Goal: Information Seeking & Learning: Find specific fact

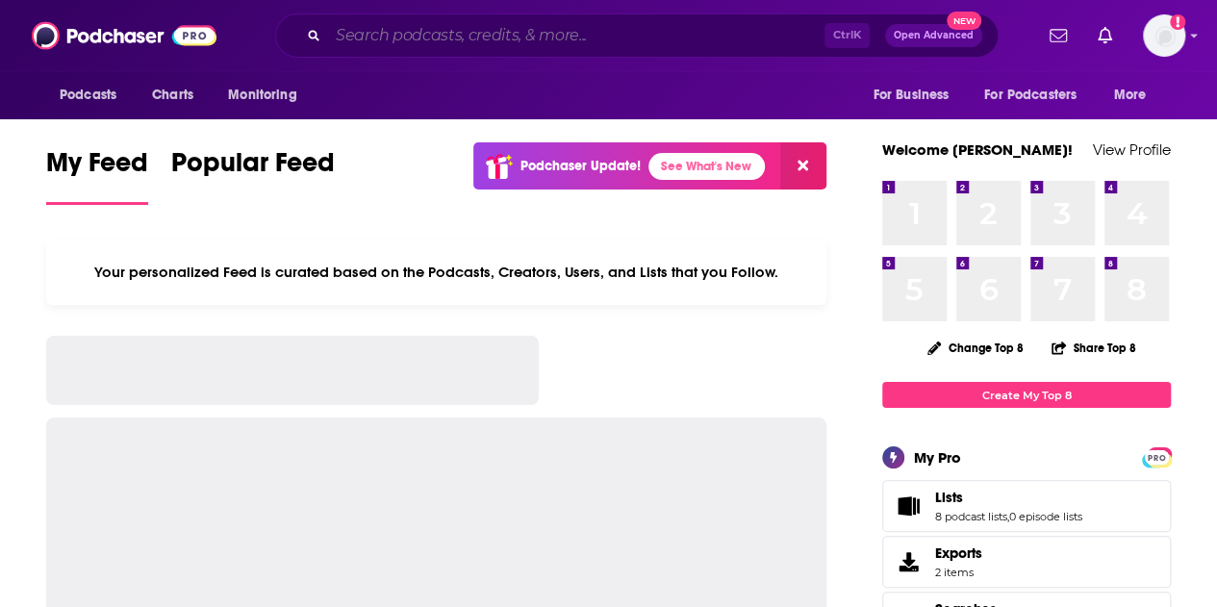
click at [467, 40] on input "Search podcasts, credits, & more..." at bounding box center [576, 35] width 496 height 31
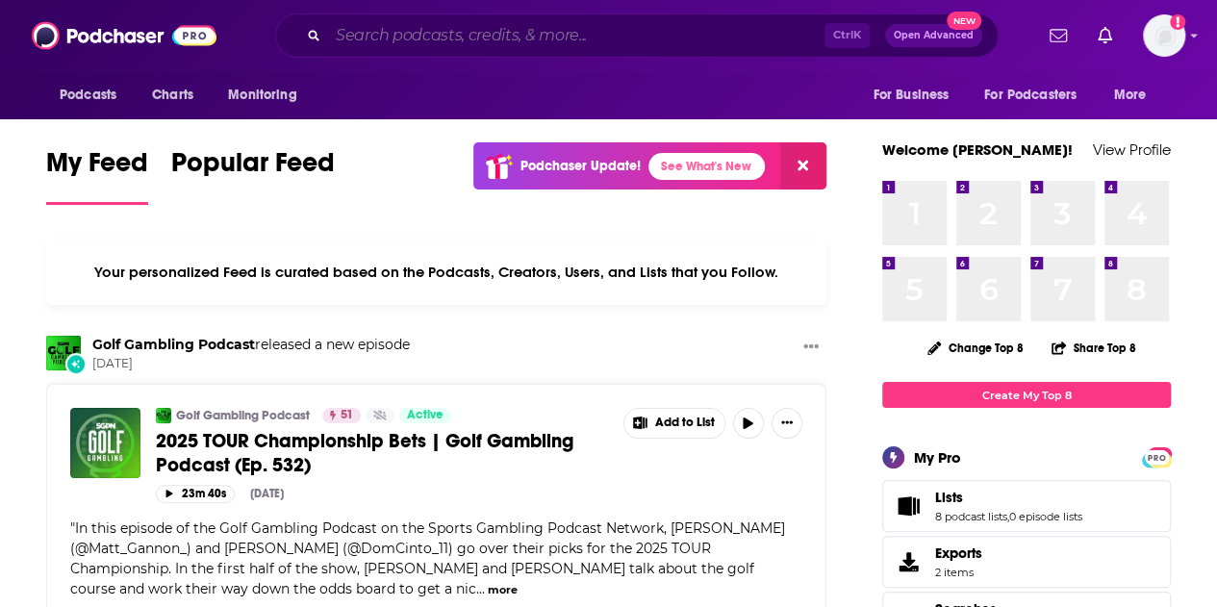
click at [389, 28] on input "Search podcasts, credits, & more..." at bounding box center [576, 35] width 496 height 31
paste input "The Business Case For Women's Sports"
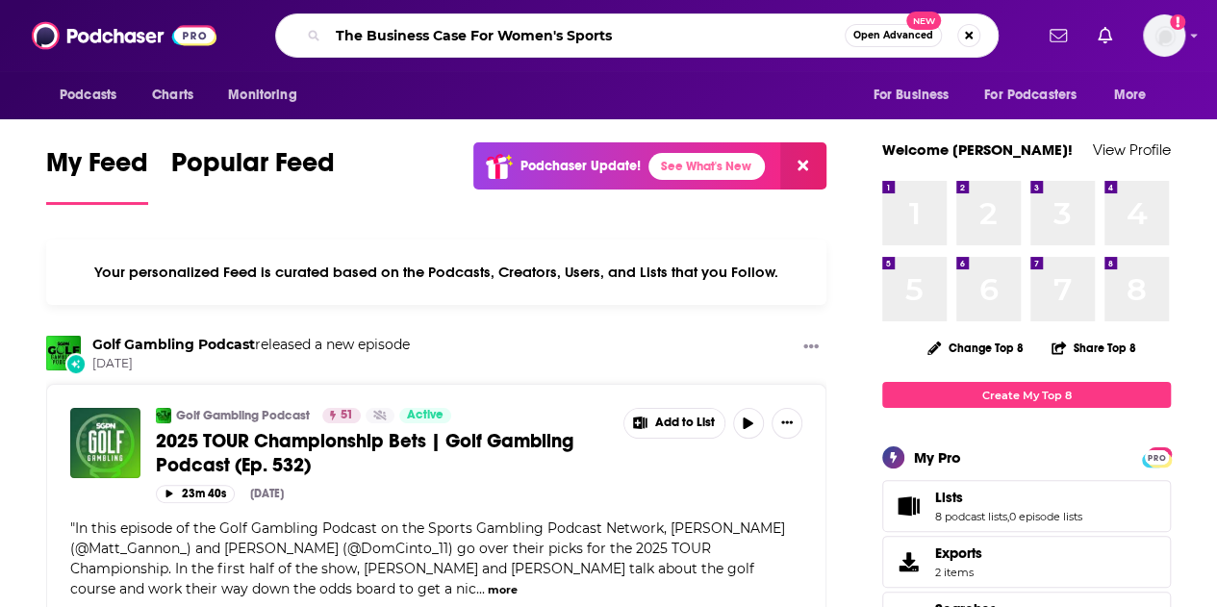
type input "The Business Case For Women's Sports"
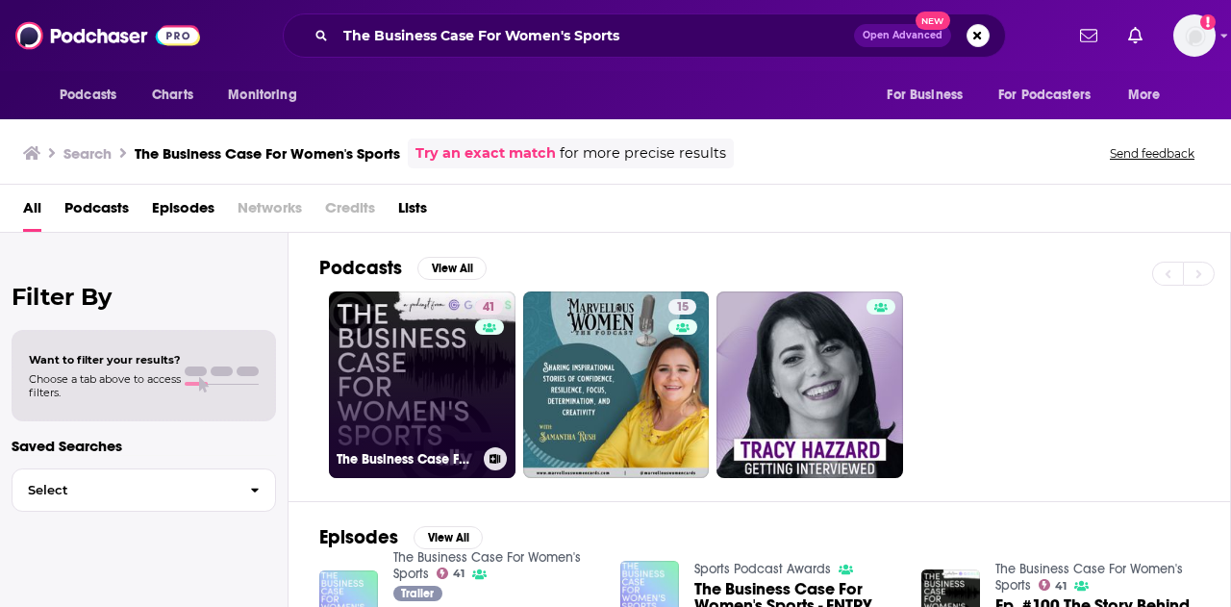
click at [394, 414] on link "41 The Business Case For Women's Sports" at bounding box center [422, 384] width 187 height 187
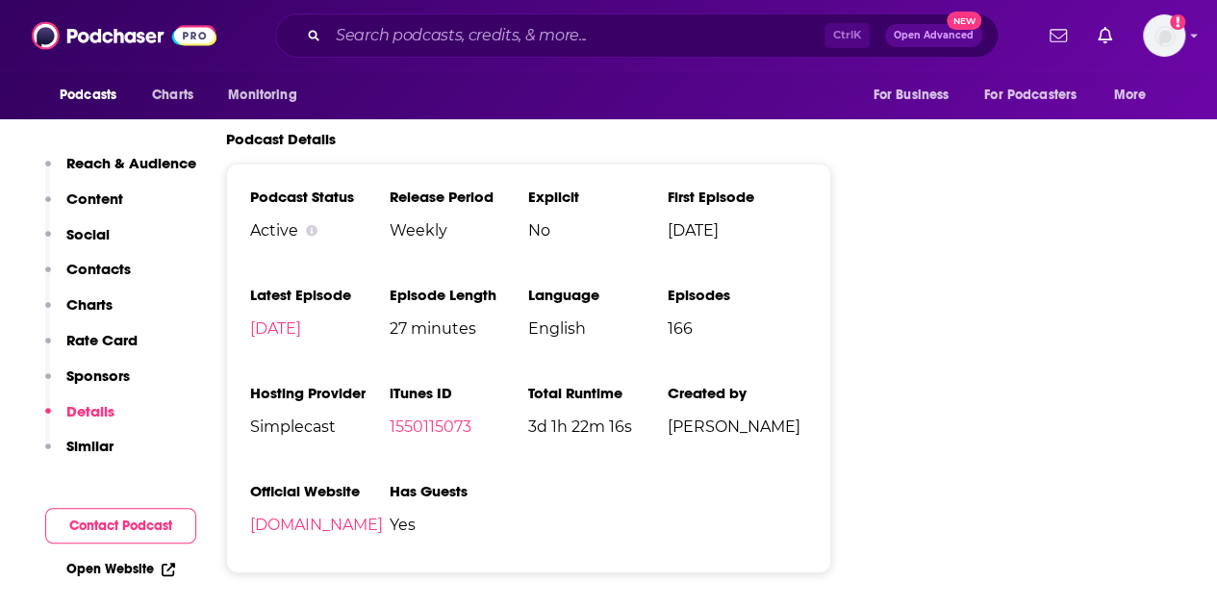
scroll to position [2468, 0]
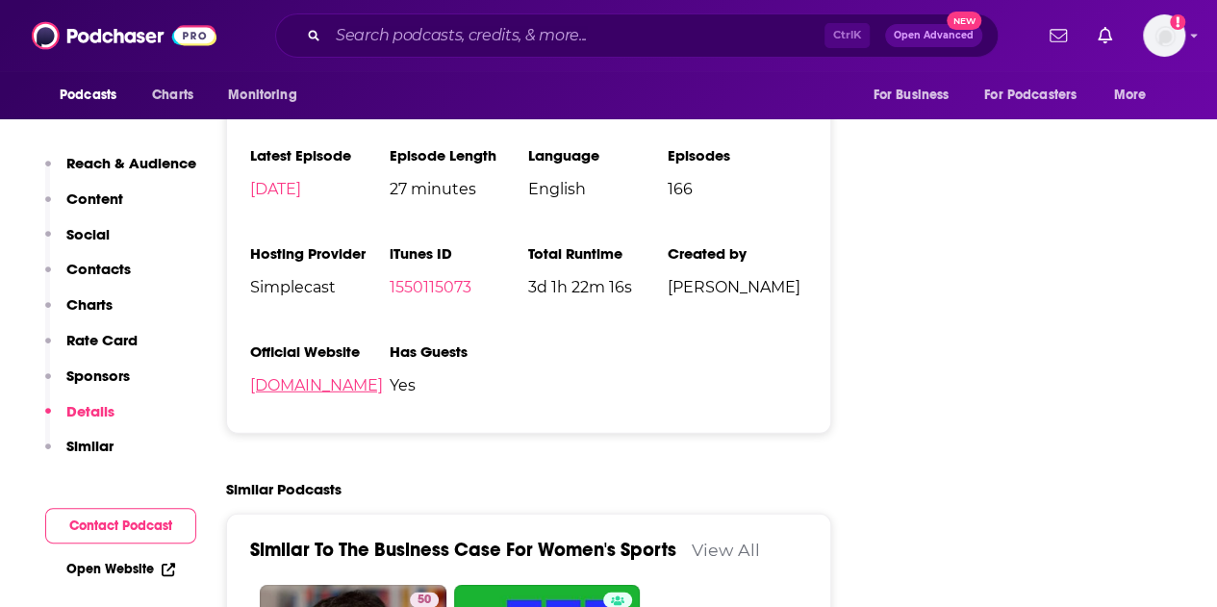
click at [330, 394] on link "[DOMAIN_NAME]" at bounding box center [316, 385] width 133 height 18
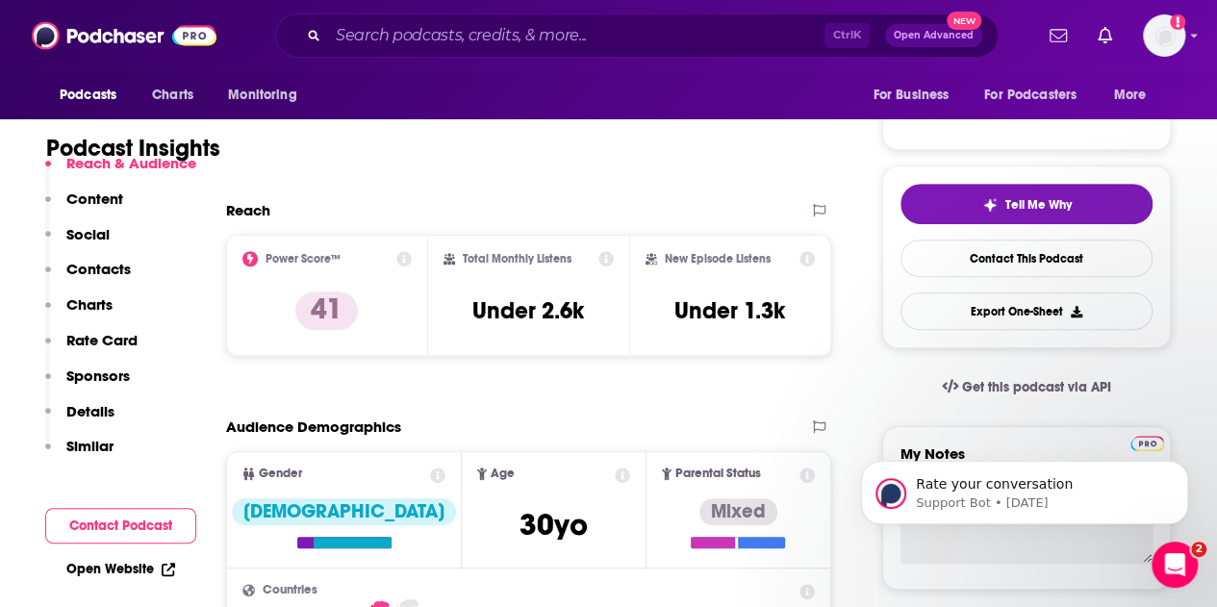
scroll to position [353, 0]
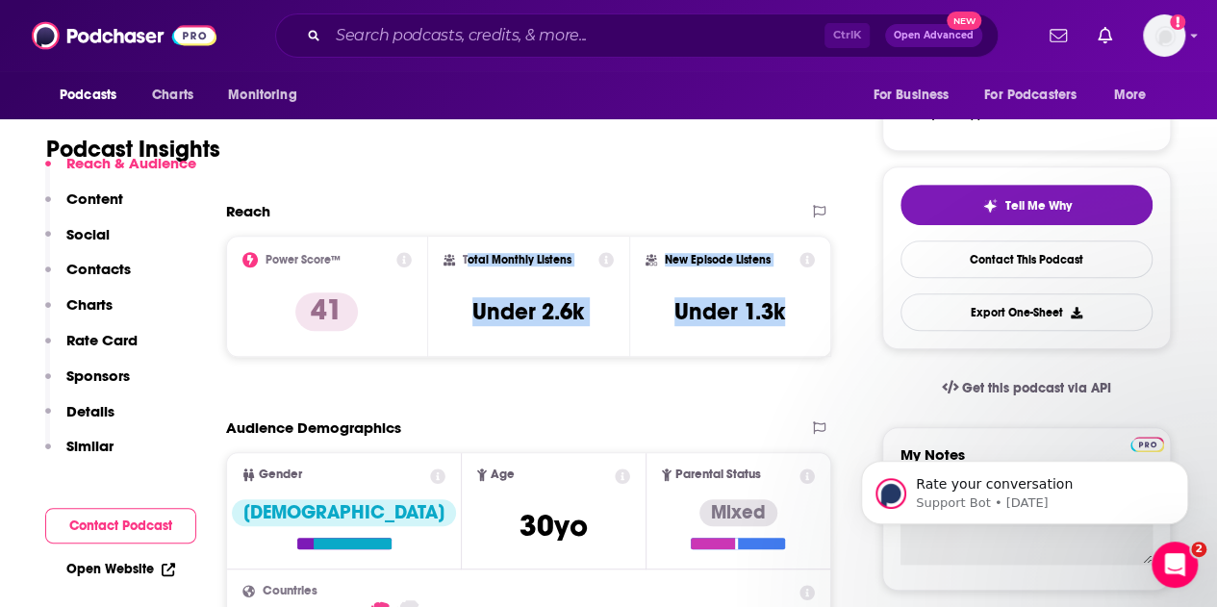
drag, startPoint x: 484, startPoint y: 261, endPoint x: 819, endPoint y: 331, distance: 342.9
click at [819, 331] on div "Power Score™ 41 Total Monthly Listens Under 2.6k New Episode Listens Under 1.3k" at bounding box center [528, 296] width 605 height 121
copy div "otal Monthly Listens Under 2.6k New Episode Listens Under 1.3k"
